Goal: Check status: Check status

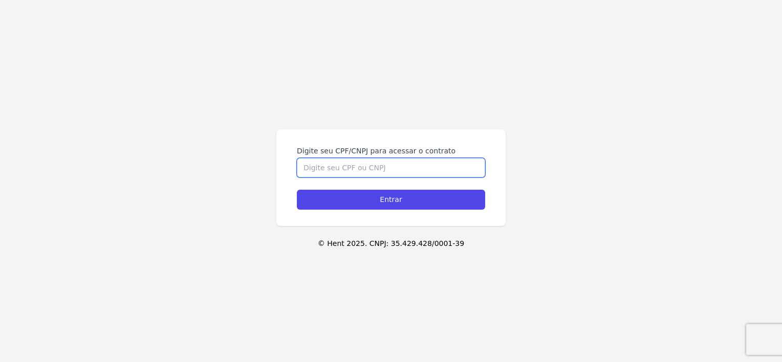
click at [386, 174] on input "Digite seu CPF/CNPJ para acessar o contrato" at bounding box center [391, 167] width 188 height 19
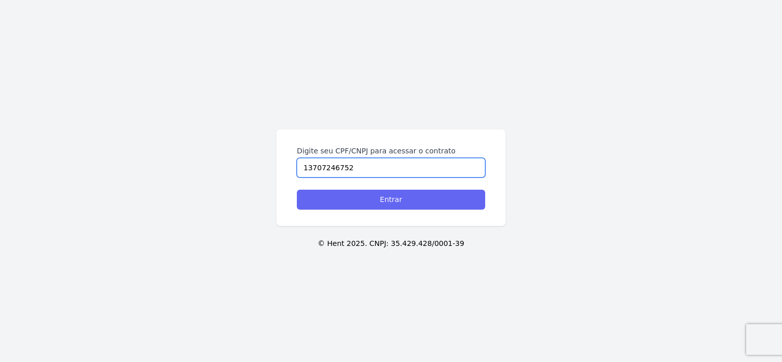
type input "13707246752"
click at [400, 194] on input "Entrar" at bounding box center [391, 200] width 188 height 20
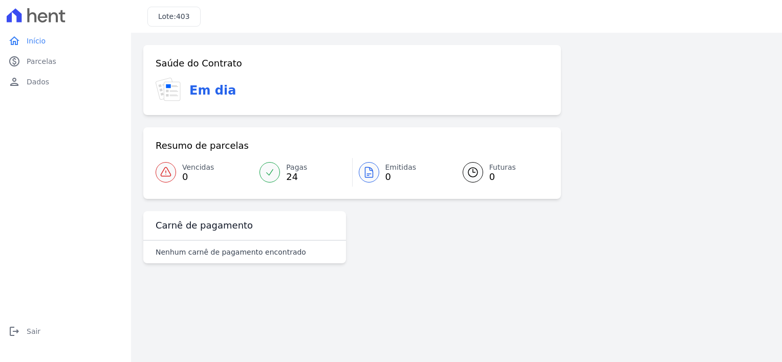
click at [184, 83] on div "Em dia" at bounding box center [352, 90] width 393 height 25
click at [184, 21] on h3 "Lote: 403" at bounding box center [174, 16] width 32 height 11
click at [56, 56] on link "paid Parcelas" at bounding box center [65, 61] width 123 height 20
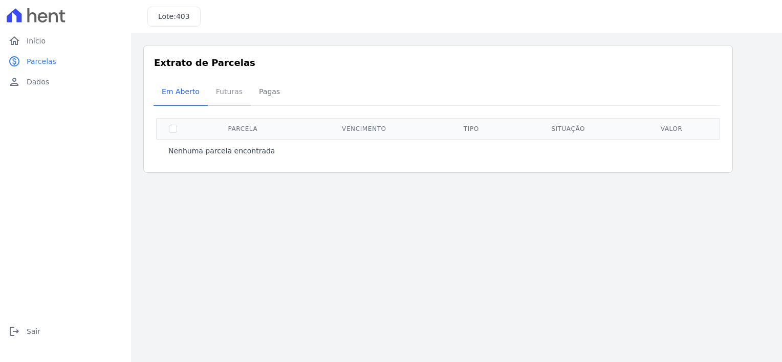
click at [231, 89] on span "Futuras" at bounding box center [229, 91] width 39 height 20
